Goal: Task Accomplishment & Management: Use online tool/utility

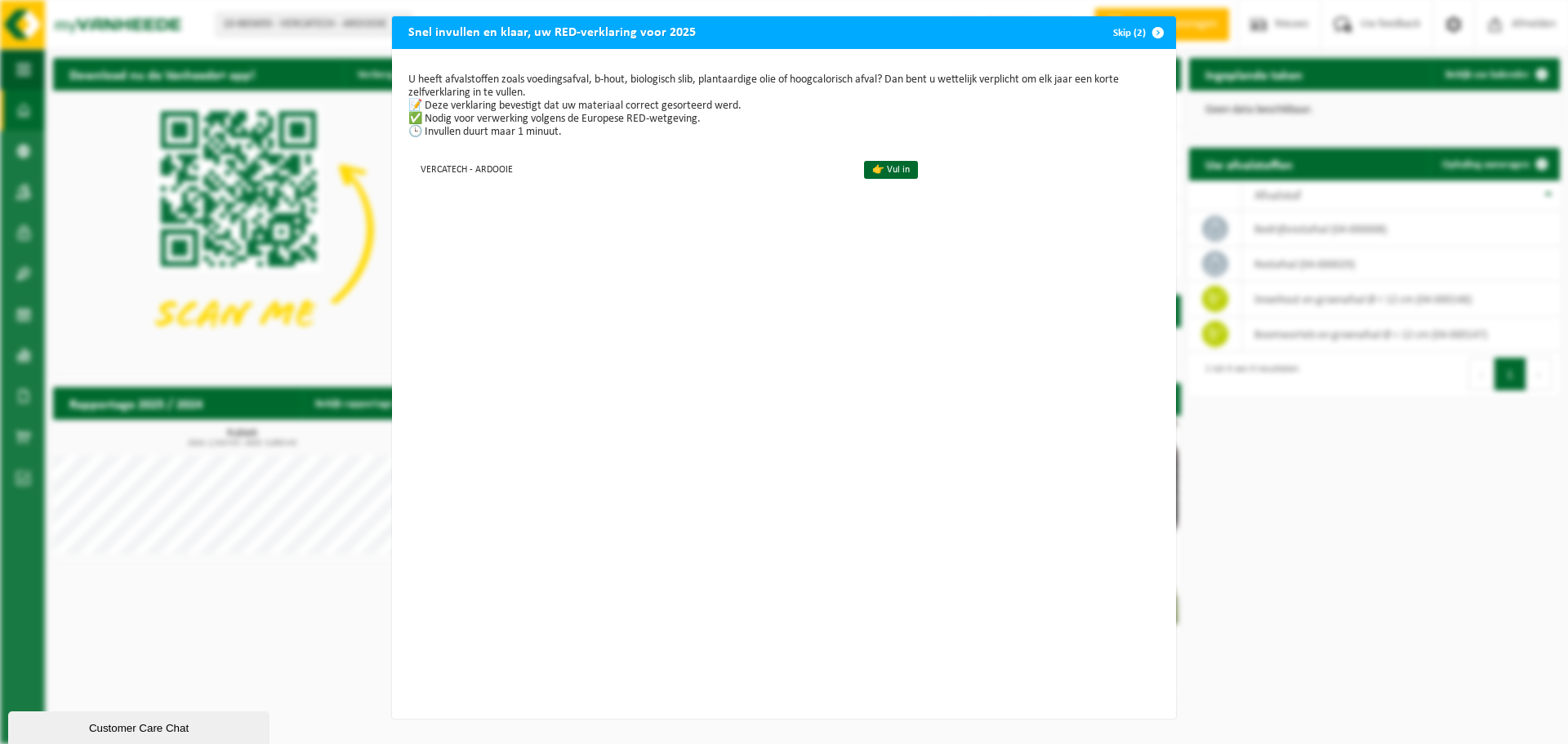
click at [1142, 29] on span "button" at bounding box center [1159, 33] width 33 height 33
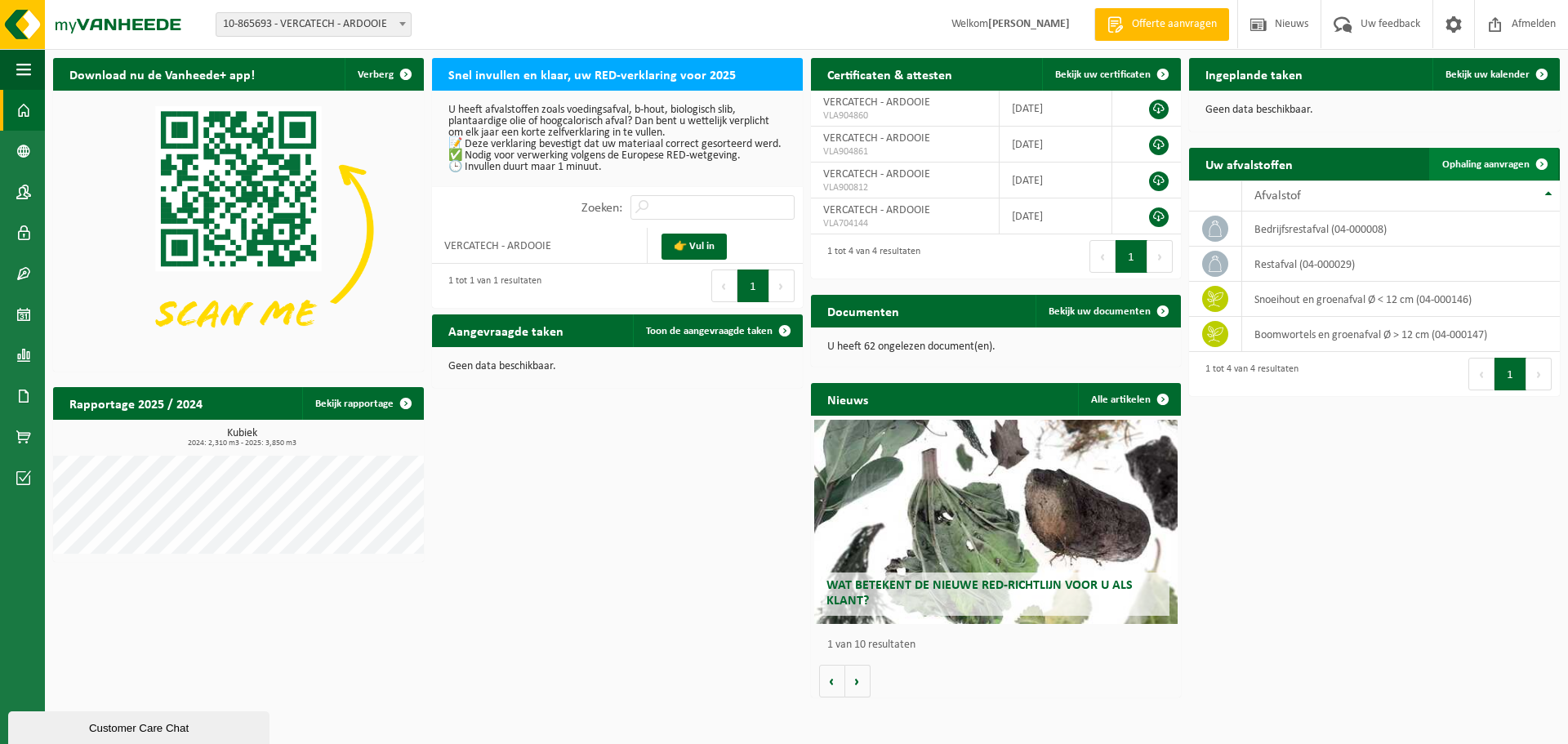
click at [1500, 166] on span "Ophaling aanvragen" at bounding box center [1486, 164] width 87 height 10
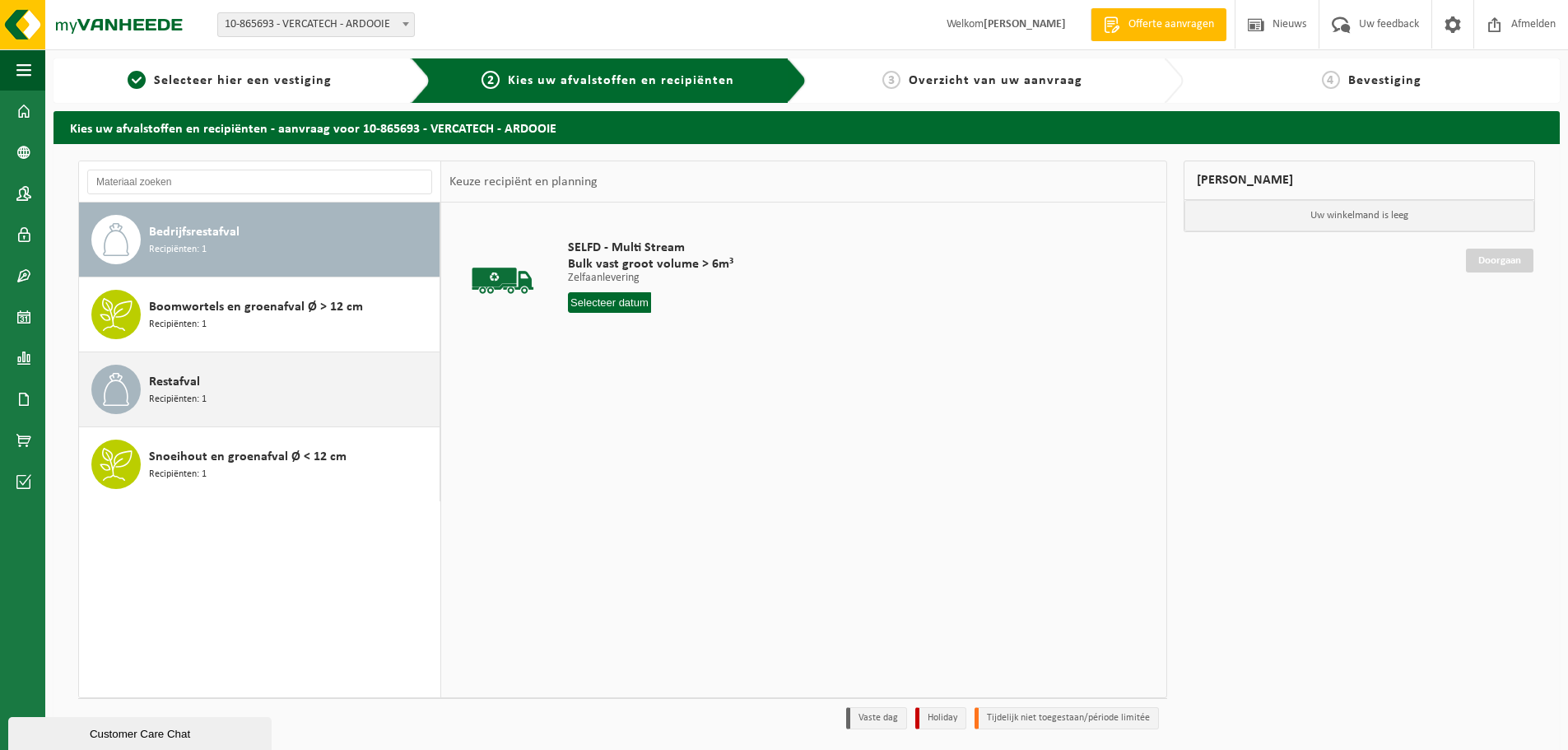
click at [195, 399] on span "Recipiënten: 1" at bounding box center [178, 400] width 58 height 16
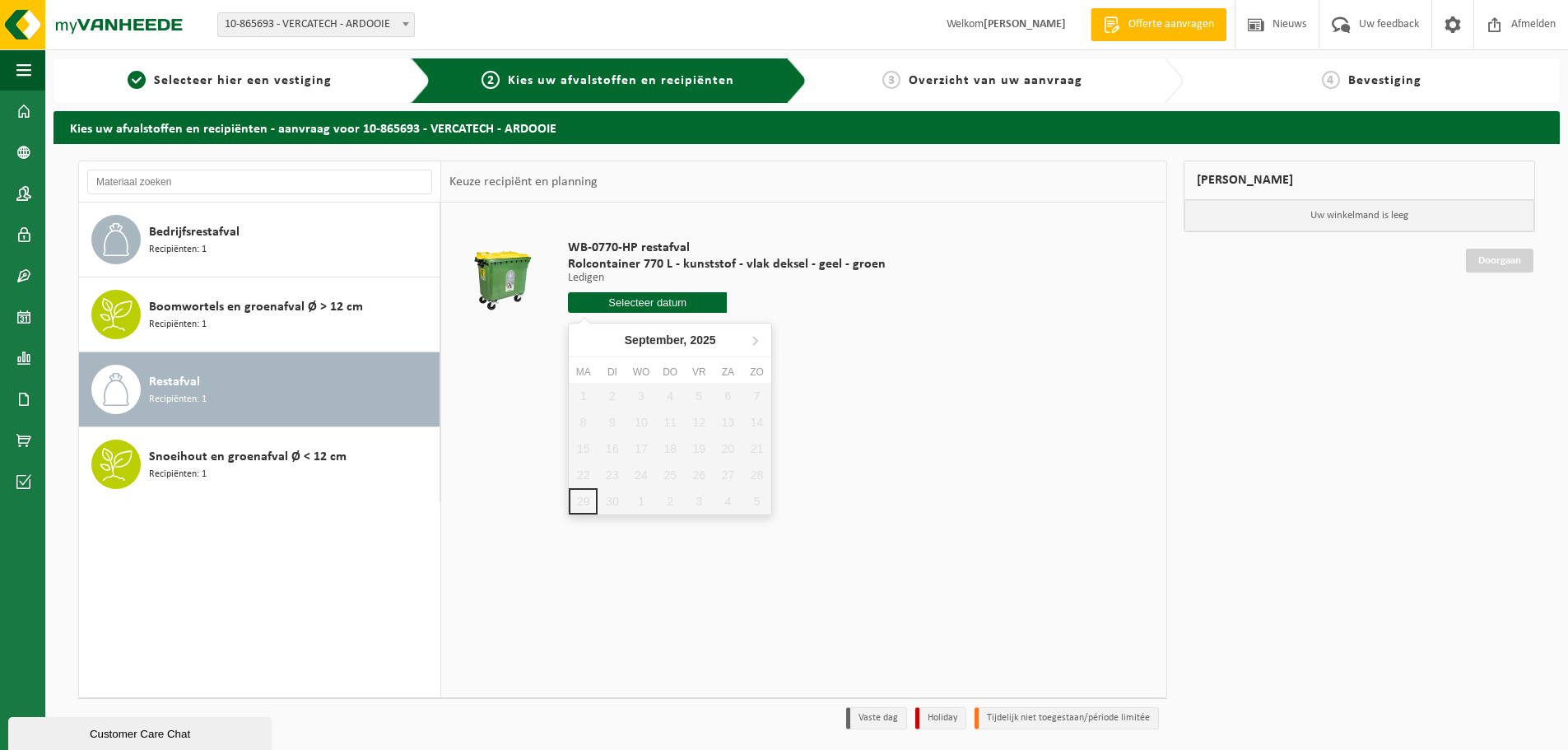
click at [680, 306] on input "text" at bounding box center [647, 302] width 159 height 20
click at [664, 503] on div "2" at bounding box center [670, 501] width 29 height 26
type input "Van [DATE]"
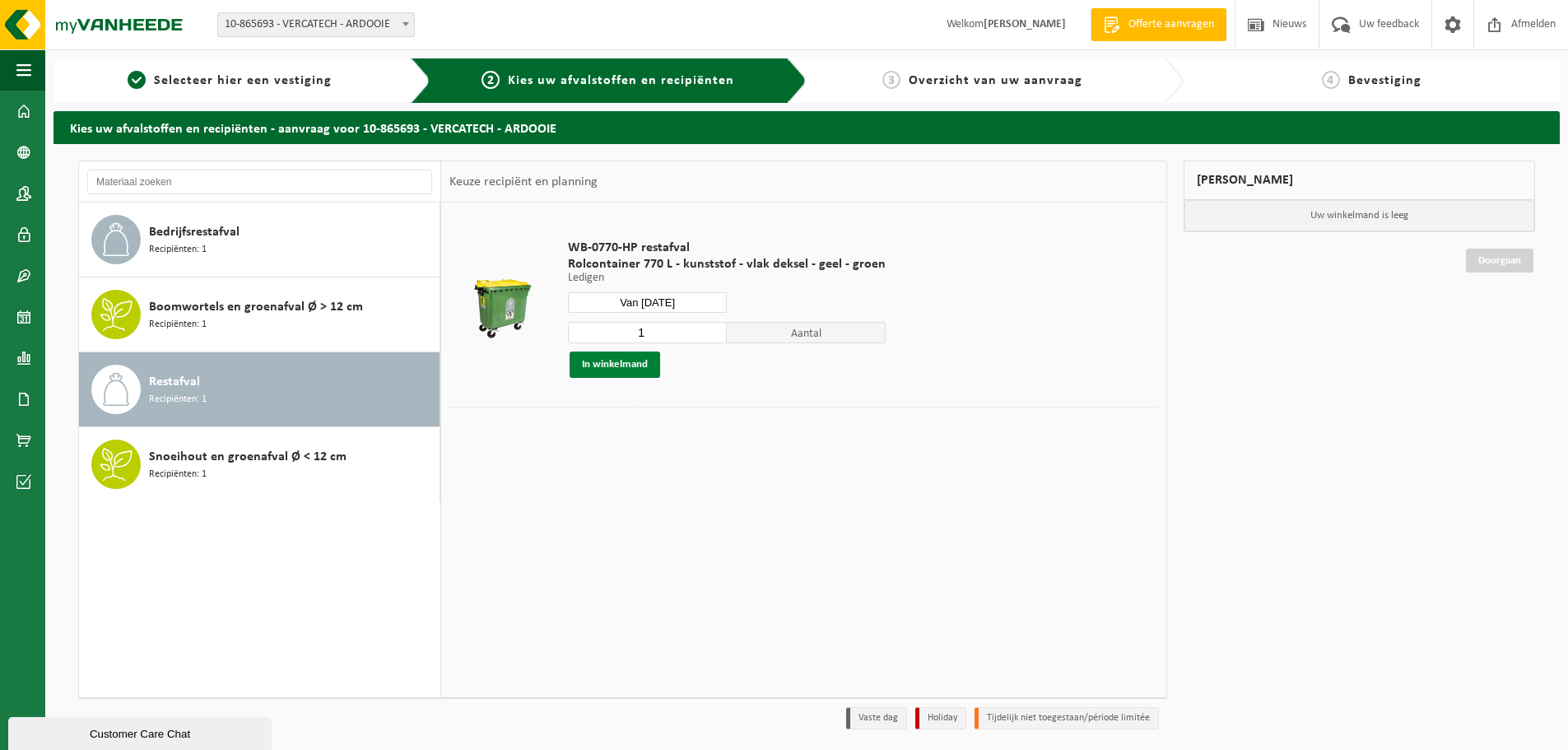
click at [621, 368] on button "In winkelmand" at bounding box center [614, 365] width 90 height 26
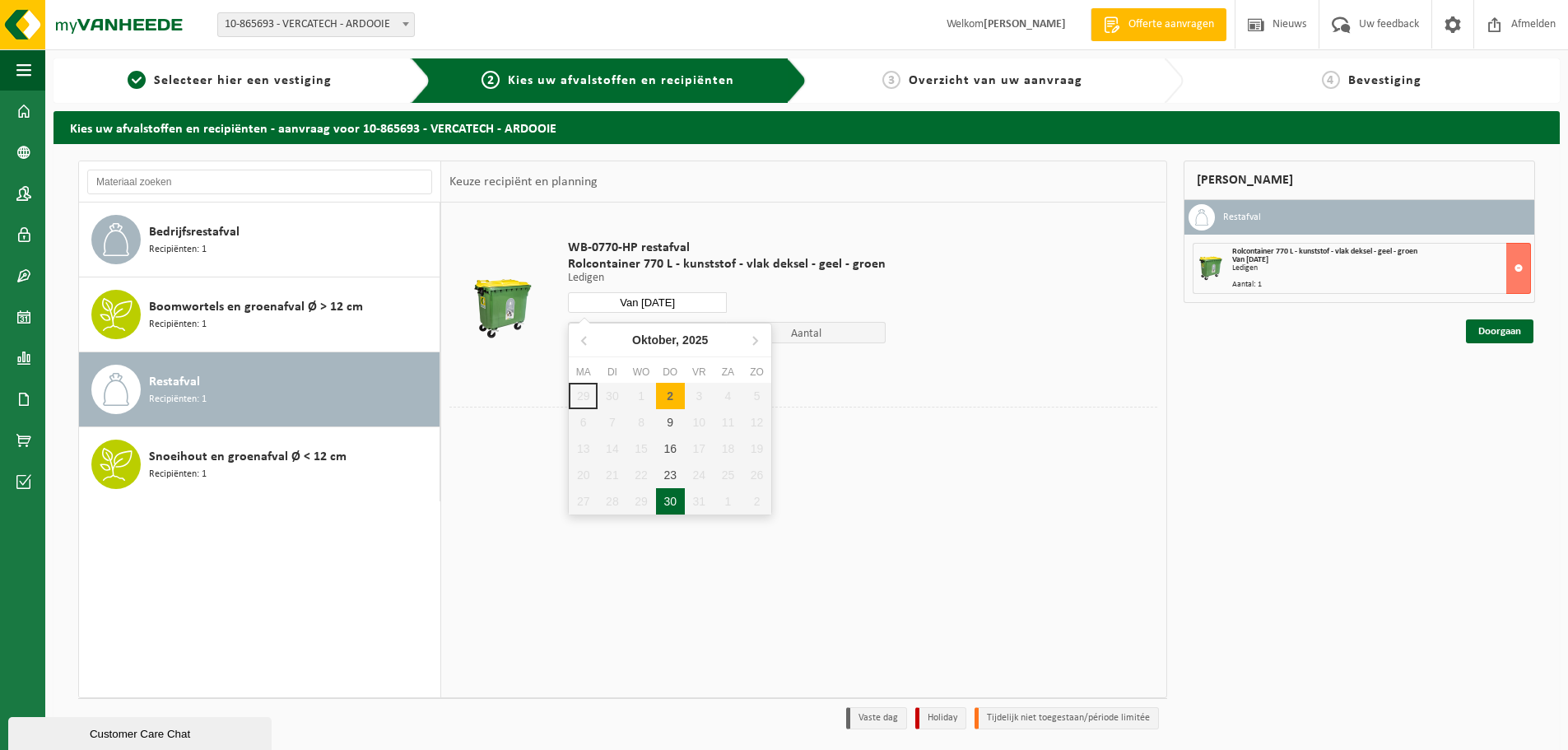
click at [662, 311] on input "Van [DATE]" at bounding box center [647, 302] width 159 height 20
click at [583, 339] on icon at bounding box center [584, 340] width 4 height 8
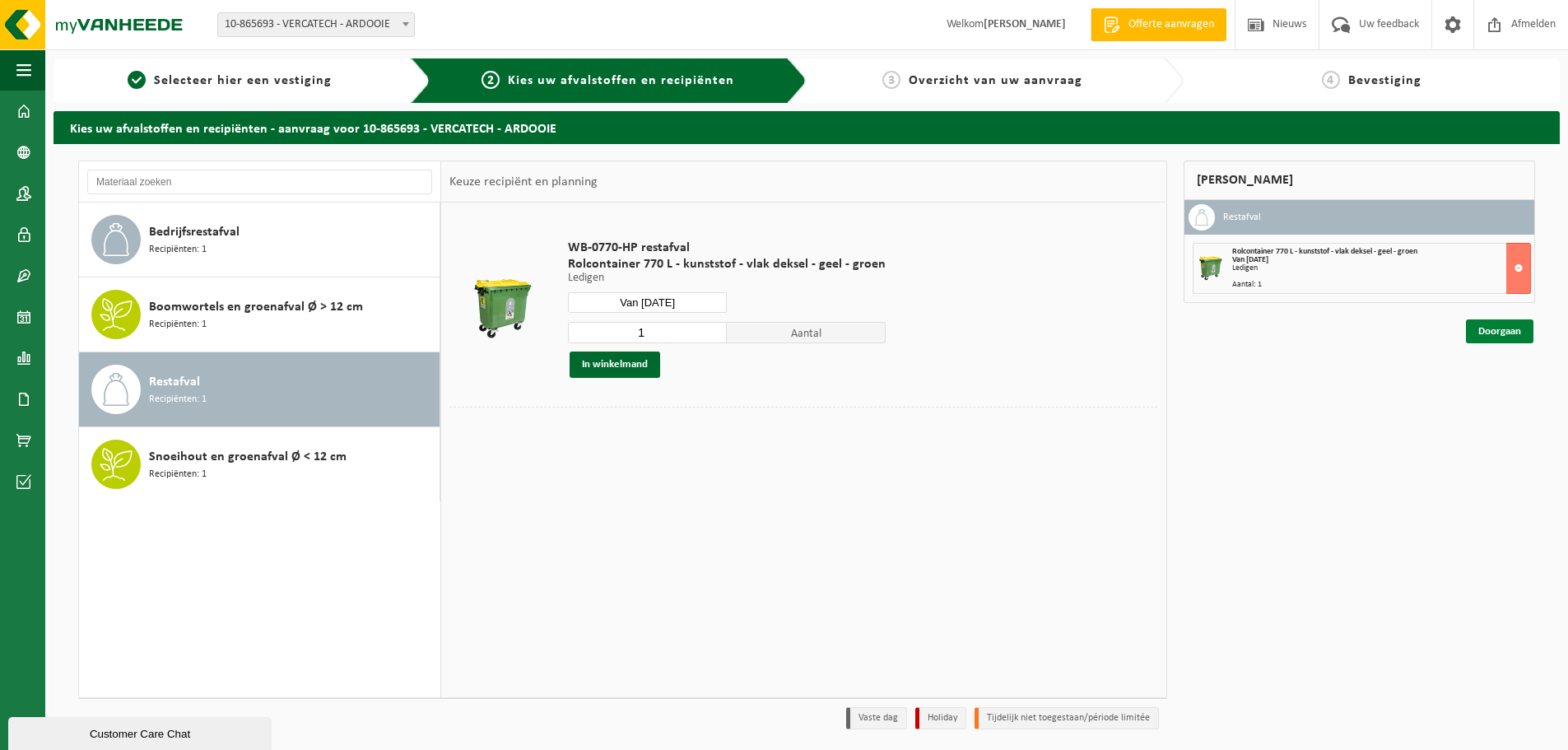
click at [1486, 338] on link "Doorgaan" at bounding box center [1500, 331] width 68 height 24
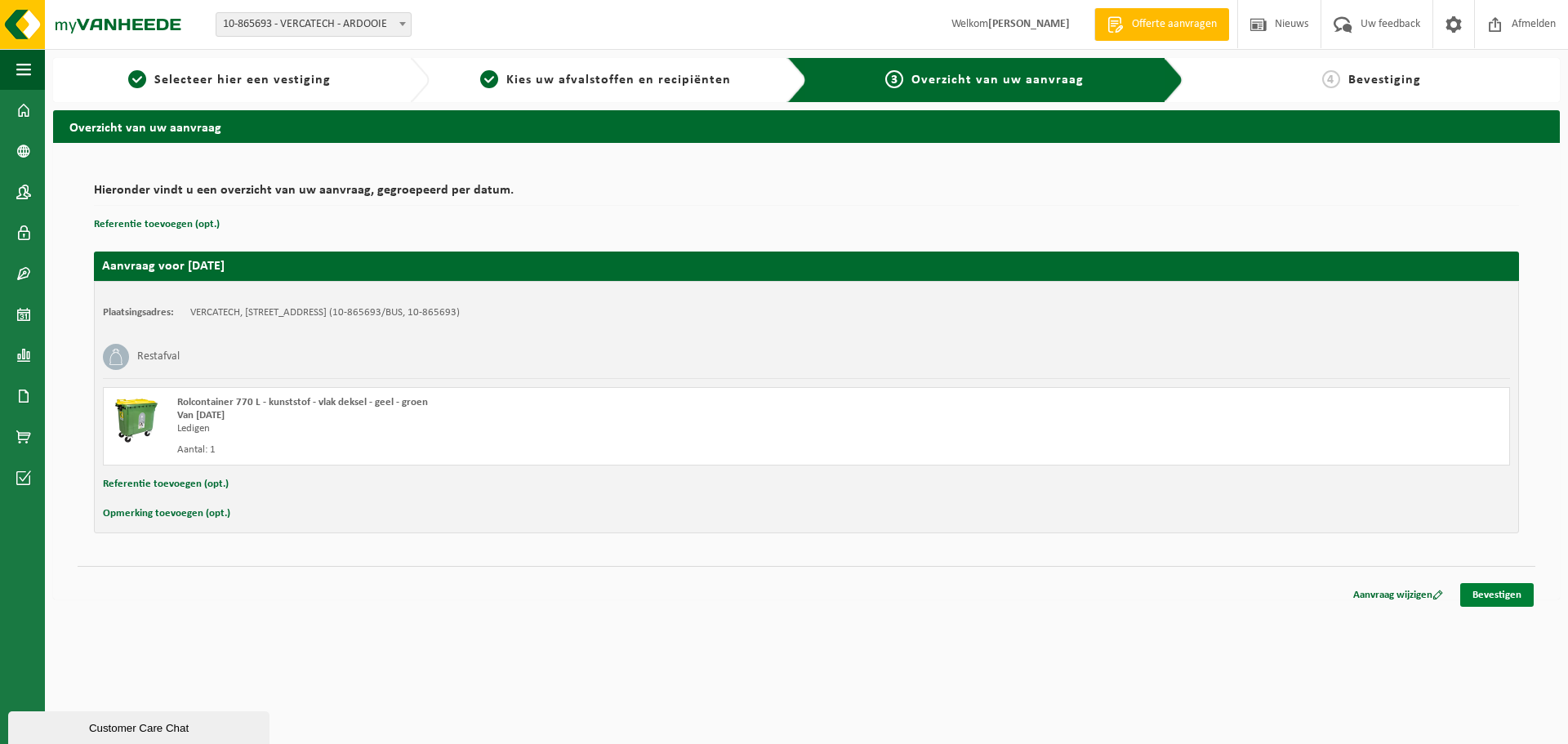
click at [1497, 600] on link "Bevestigen" at bounding box center [1497, 594] width 73 height 23
